Goal: Information Seeking & Learning: Find specific fact

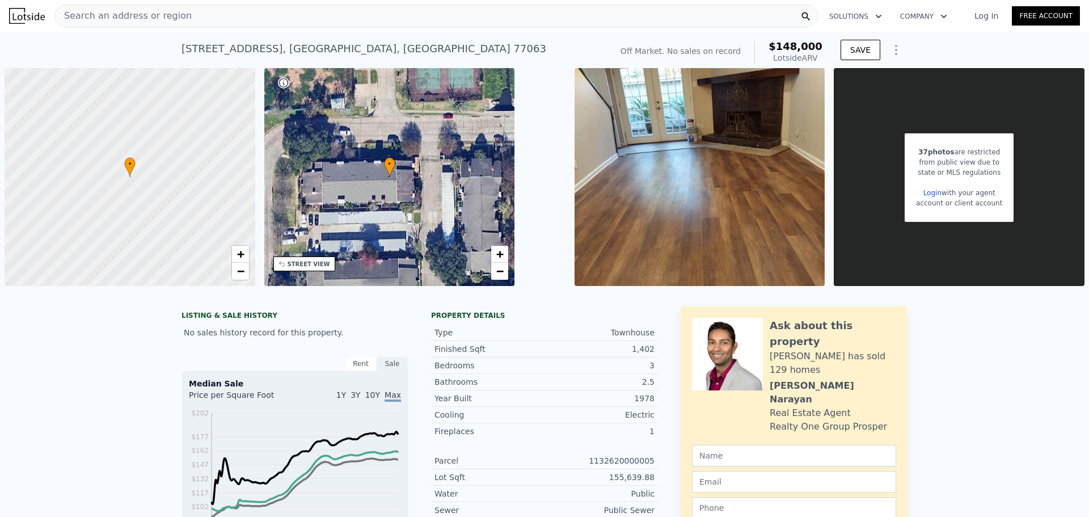
click at [136, 9] on span "Search an address or region" at bounding box center [123, 16] width 137 height 14
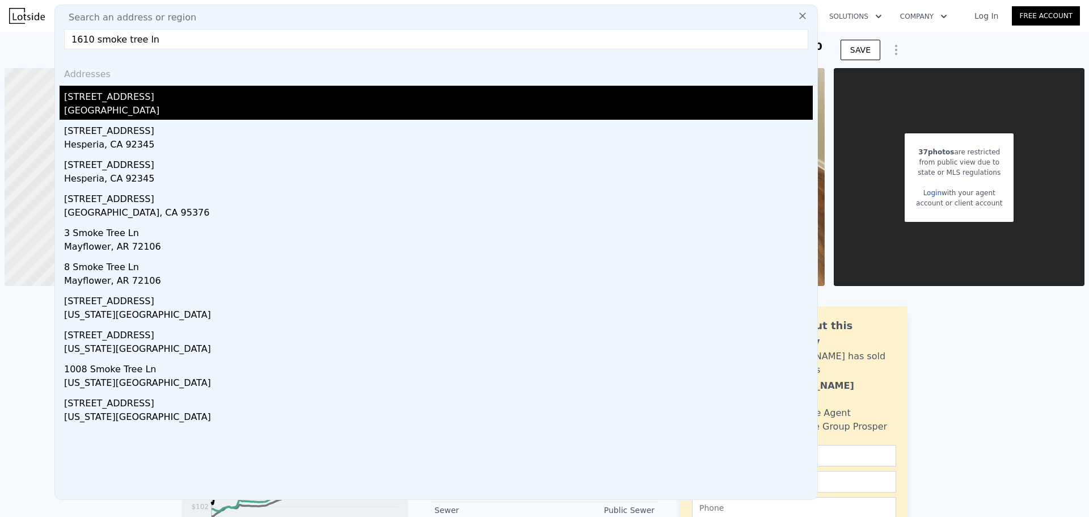
type input "1610 smoke tree ln"
click at [98, 114] on div "[GEOGRAPHIC_DATA]" at bounding box center [438, 112] width 749 height 16
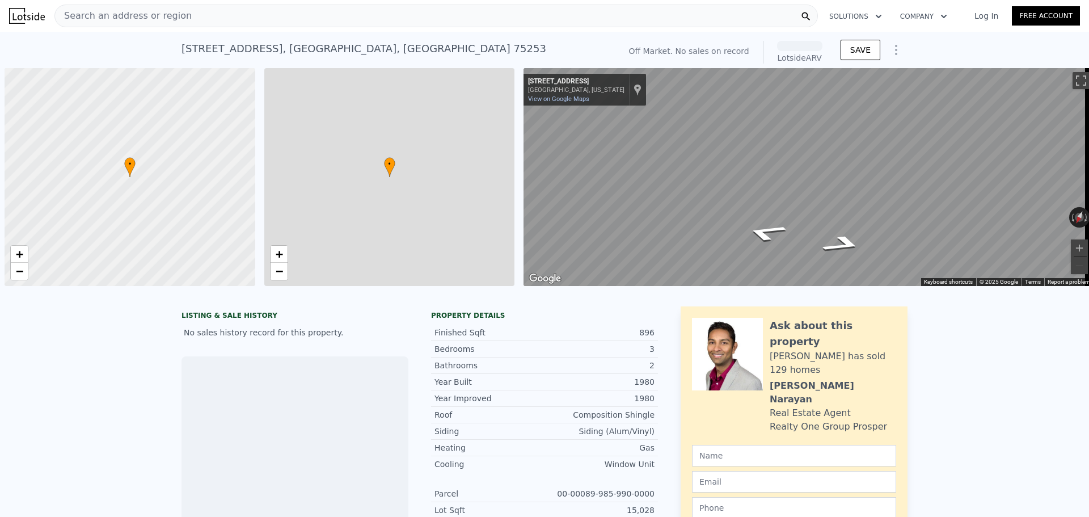
scroll to position [0, 5]
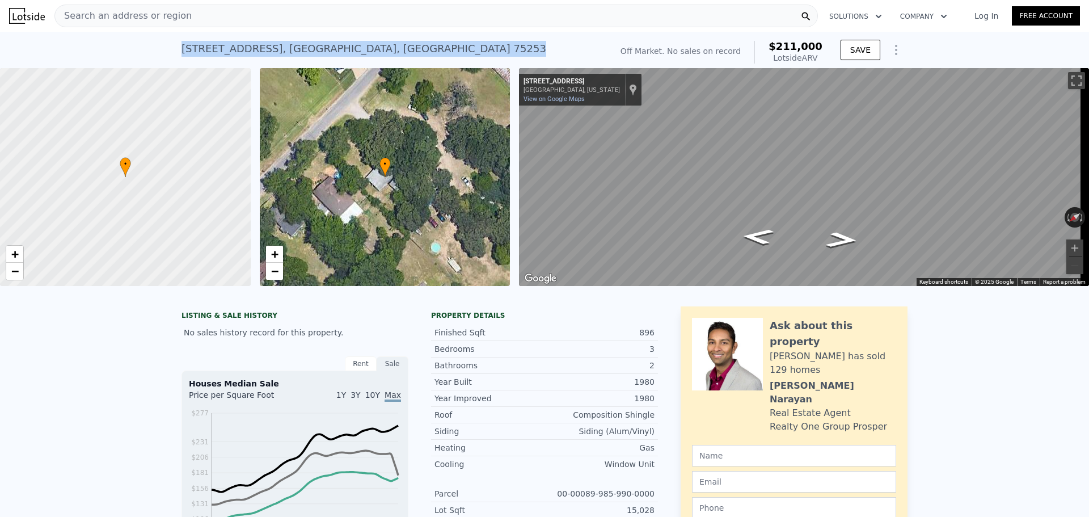
drag, startPoint x: 178, startPoint y: 47, endPoint x: 363, endPoint y: 39, distance: 184.6
click at [363, 39] on div "[STREET_ADDRESS] No sales on record (~ARV $211k )" at bounding box center [395, 52] width 426 height 32
copy div "[STREET_ADDRESS]"
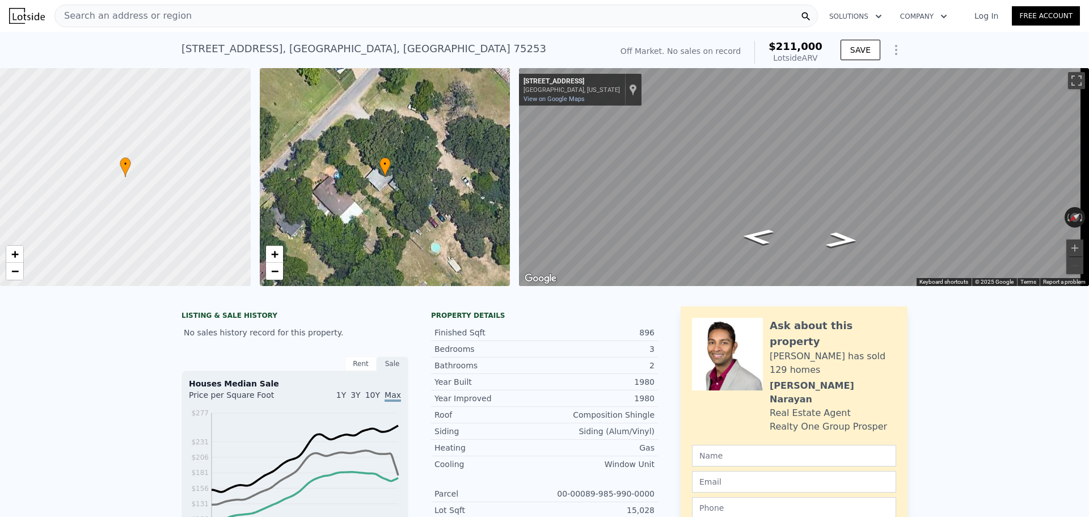
click at [187, 11] on div "Search an address or region" at bounding box center [436, 16] width 764 height 23
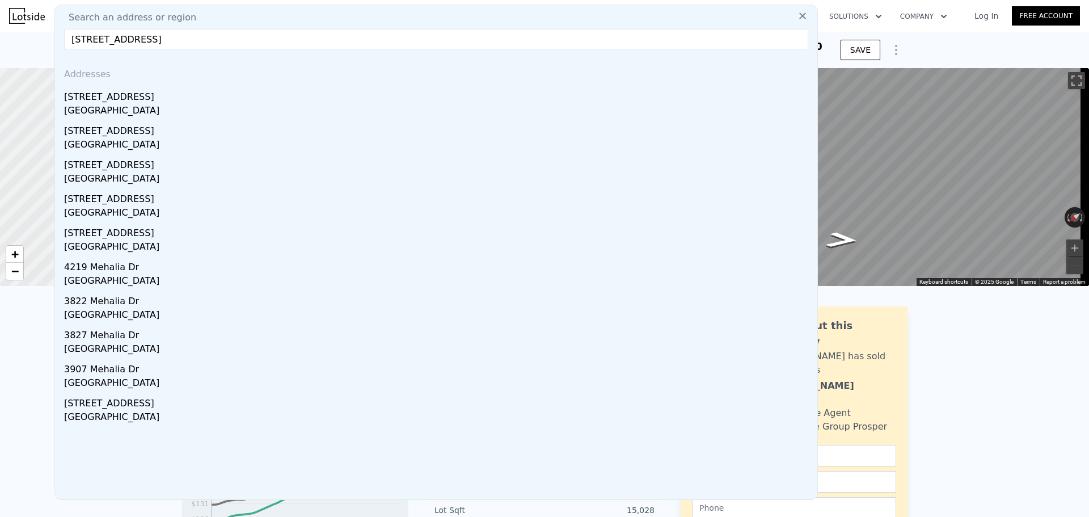
click at [89, 42] on input "[STREET_ADDRESS]" at bounding box center [436, 39] width 744 height 20
click at [158, 39] on input "[STREET_ADDRESS]" at bounding box center [436, 39] width 744 height 20
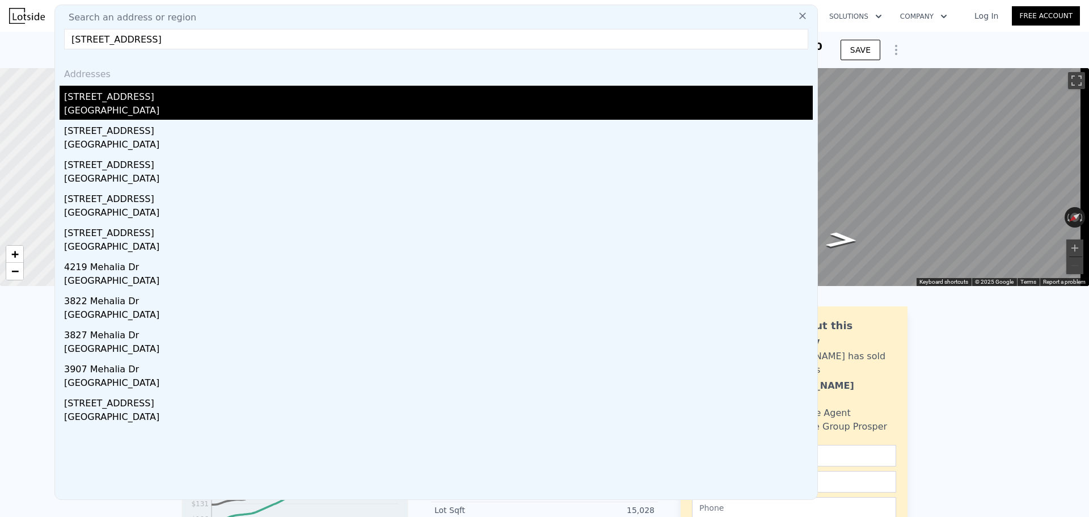
type input "[STREET_ADDRESS]"
click at [99, 113] on div "[GEOGRAPHIC_DATA]" at bounding box center [438, 112] width 749 height 16
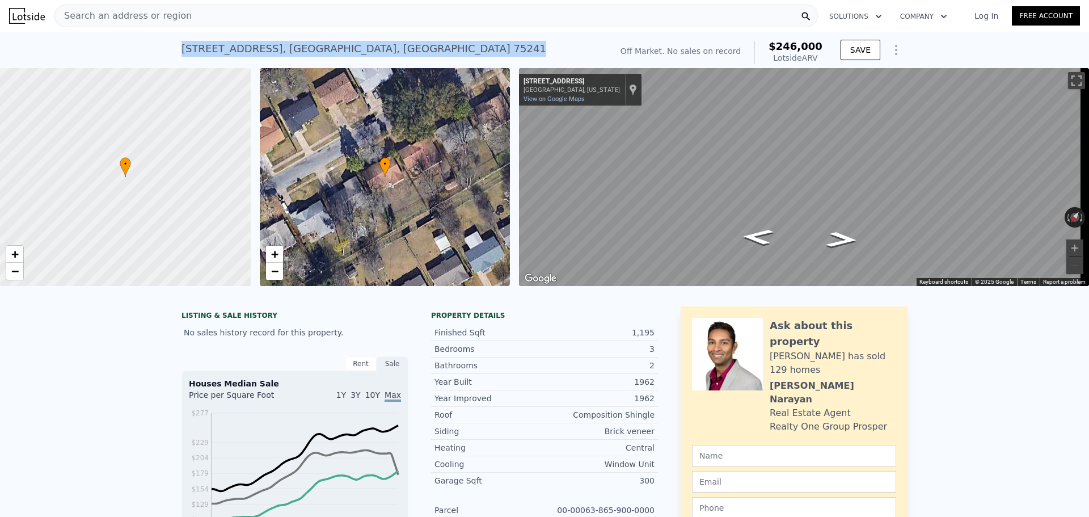
drag, startPoint x: 178, startPoint y: 44, endPoint x: 333, endPoint y: 47, distance: 154.9
click at [333, 47] on div "[STREET_ADDRESS] No sales on record (~ARV $246k )" at bounding box center [395, 52] width 426 height 32
copy div "[STREET_ADDRESS]"
